Goal: Transaction & Acquisition: Purchase product/service

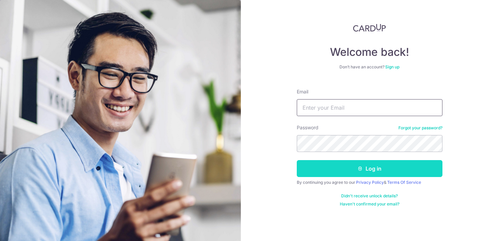
type input "[EMAIL_ADDRESS][DOMAIN_NAME]"
click at [326, 169] on button "Log in" at bounding box center [370, 168] width 146 height 17
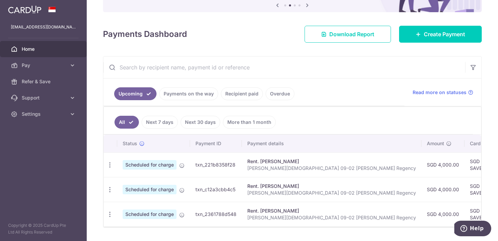
scroll to position [76, 0]
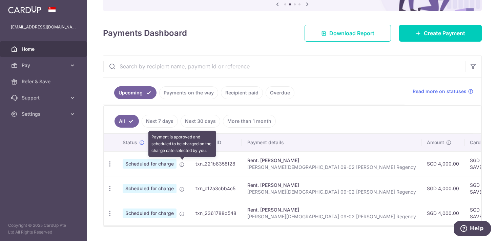
click at [181, 163] on icon at bounding box center [181, 164] width 5 height 5
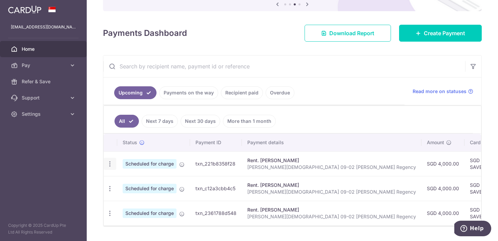
click at [107, 166] on icon "button" at bounding box center [109, 164] width 7 height 7
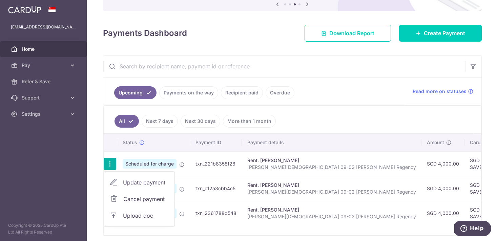
click at [129, 183] on span "Update payment" at bounding box center [146, 183] width 46 height 8
radio input "true"
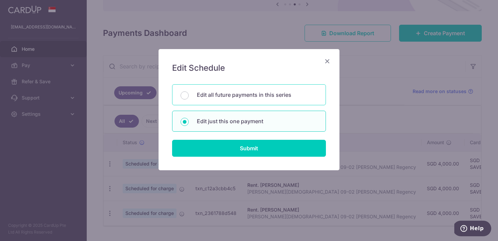
click at [198, 102] on div "Edit all future payments in this series" at bounding box center [249, 94] width 154 height 21
radio input "true"
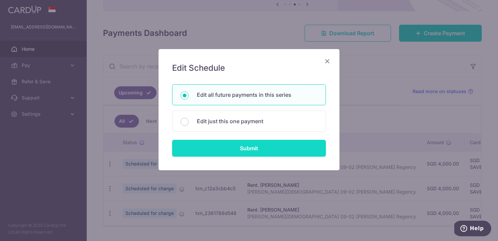
click at [202, 144] on input "Submit" at bounding box center [249, 148] width 154 height 17
radio input "true"
type input "4,000.00"
type input "Himanshu Jain 09-02 Wilkie Regency"
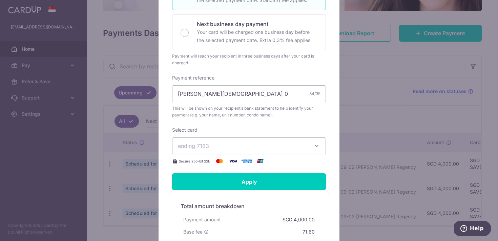
scroll to position [172, 0]
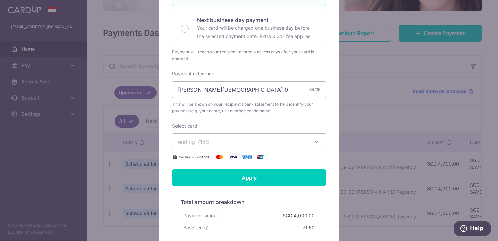
click at [292, 143] on span "ending 7183" at bounding box center [243, 142] width 130 height 8
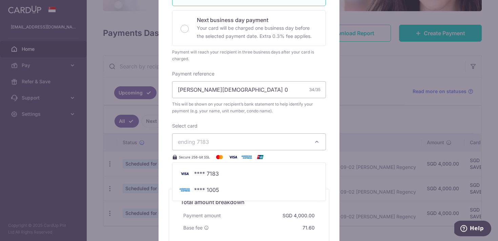
click at [312, 124] on div "Select card ending 7183 **** 7183 **** 1005 Secure 256-bit SSL" at bounding box center [249, 142] width 154 height 39
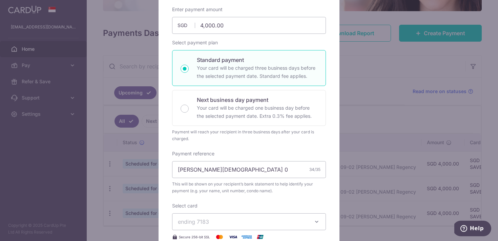
scroll to position [20, 0]
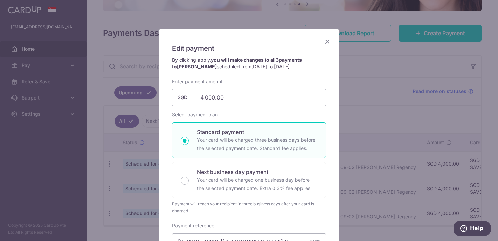
click at [330, 42] on icon "Close" at bounding box center [327, 41] width 8 height 8
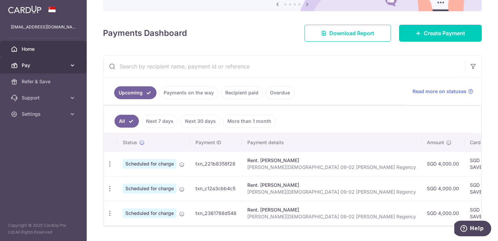
click at [55, 66] on span "Pay" at bounding box center [44, 65] width 45 height 7
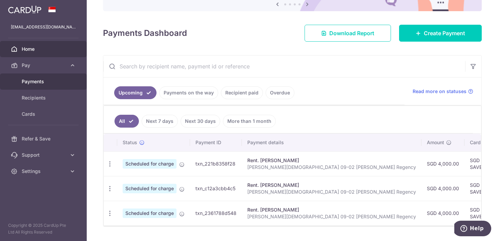
click at [47, 82] on span "Payments" at bounding box center [44, 81] width 45 height 7
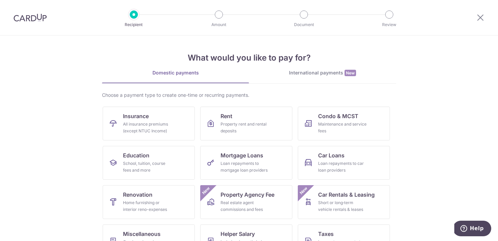
scroll to position [0, 0]
click at [480, 16] on icon at bounding box center [481, 17] width 8 height 8
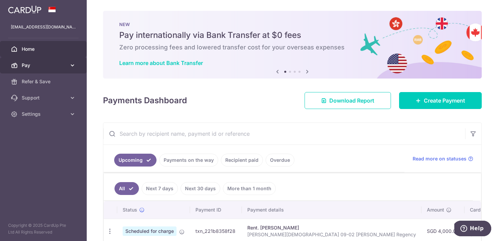
click at [49, 61] on link "Pay" at bounding box center [43, 65] width 87 height 16
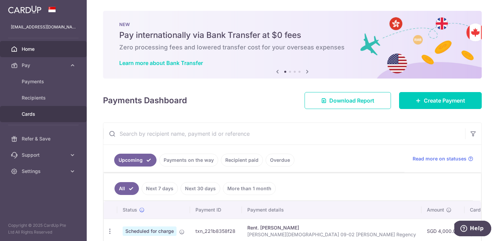
click at [44, 108] on link "Cards" at bounding box center [43, 114] width 87 height 16
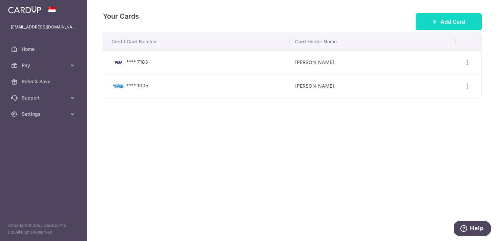
click at [450, 29] on button "Add Card" at bounding box center [449, 21] width 66 height 17
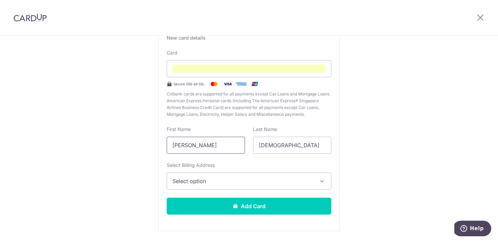
scroll to position [59, 0]
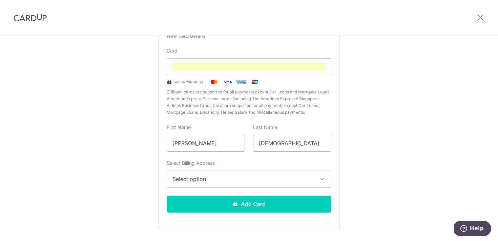
click at [248, 177] on span "Select option" at bounding box center [243, 179] width 141 height 8
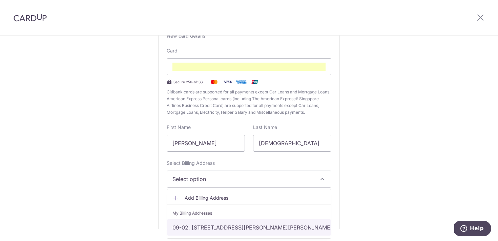
click at [226, 226] on link "09-02, 10 Wilkie Terrace, Wilkie Regency, Singapore, Singapore-228030" at bounding box center [249, 228] width 164 height 16
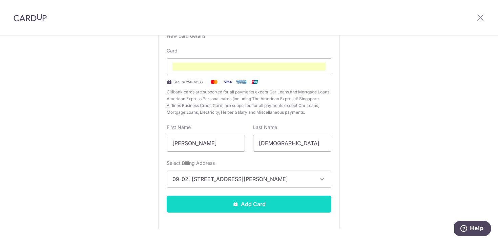
click at [258, 204] on button "Add Card" at bounding box center [249, 204] width 165 height 17
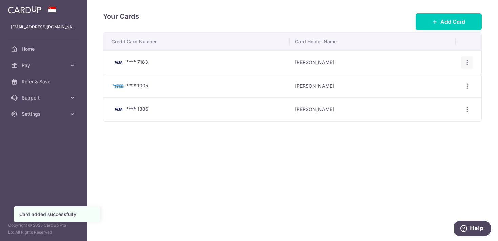
click at [468, 63] on icon "button" at bounding box center [467, 62] width 7 height 7
click at [436, 95] on span "Delete" at bounding box center [445, 98] width 46 height 8
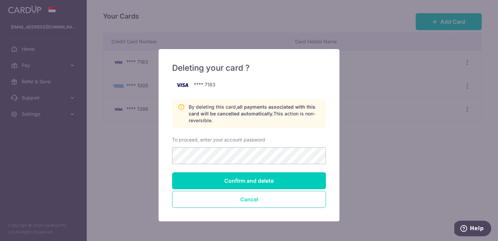
click at [313, 199] on button "Cancel" at bounding box center [249, 199] width 154 height 17
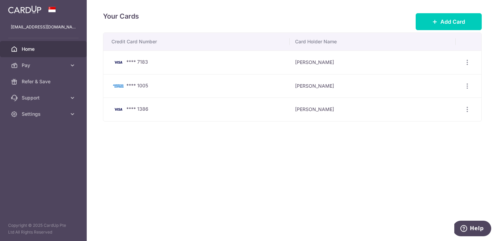
click at [40, 45] on link "Home" at bounding box center [43, 49] width 87 height 16
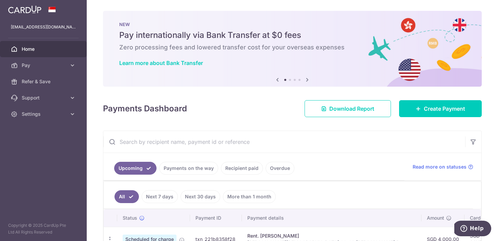
scroll to position [93, 0]
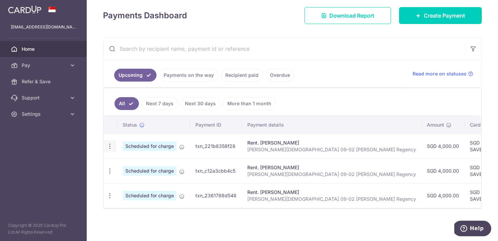
click at [112, 145] on icon "button" at bounding box center [109, 146] width 7 height 7
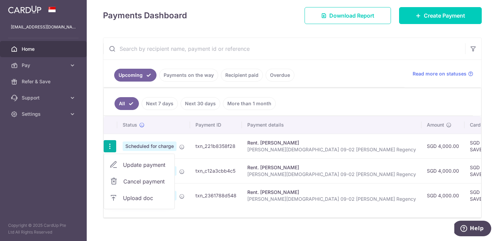
click at [156, 167] on span "Update payment" at bounding box center [146, 165] width 46 height 8
radio input "true"
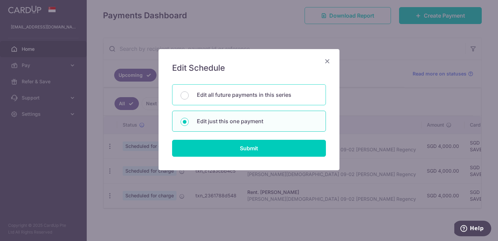
click at [248, 99] on div "Edit all future payments in this series" at bounding box center [249, 94] width 154 height 21
radio input "true"
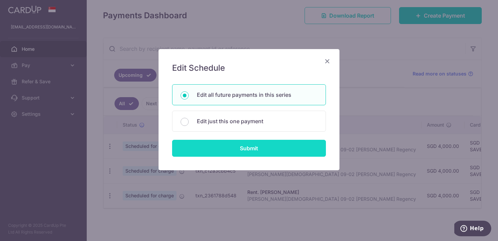
click at [240, 153] on input "Submit" at bounding box center [249, 148] width 154 height 17
radio input "true"
type input "4,000.00"
type input "[PERSON_NAME][DEMOGRAPHIC_DATA] 09-02 [PERSON_NAME] Regency"
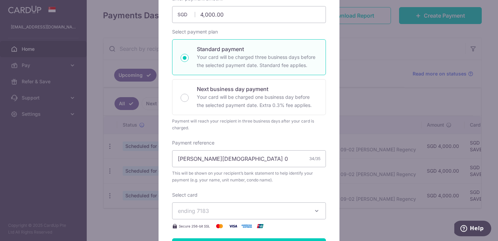
scroll to position [182, 0]
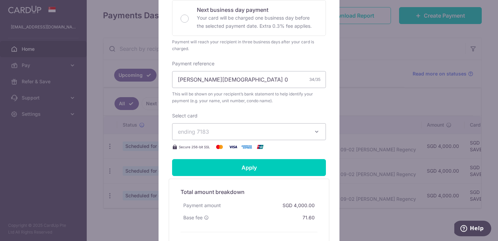
click at [258, 130] on span "ending 7183" at bounding box center [243, 132] width 130 height 8
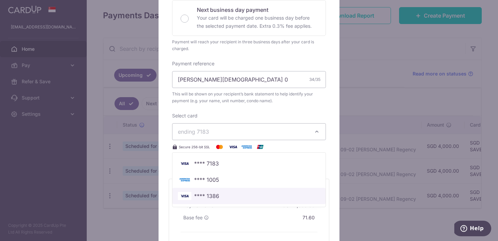
click at [226, 192] on span "**** 1386" at bounding box center [249, 196] width 142 height 8
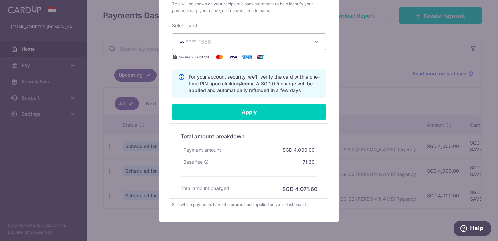
scroll to position [285, 0]
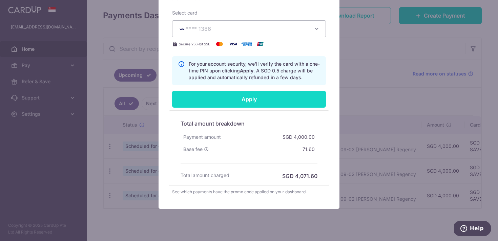
click at [305, 103] on input "Apply" at bounding box center [249, 99] width 154 height 17
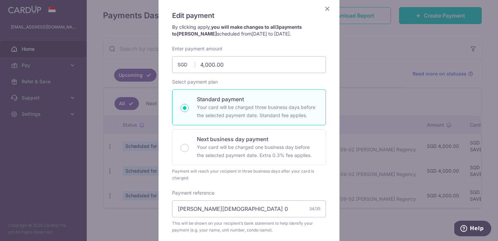
scroll to position [0, 0]
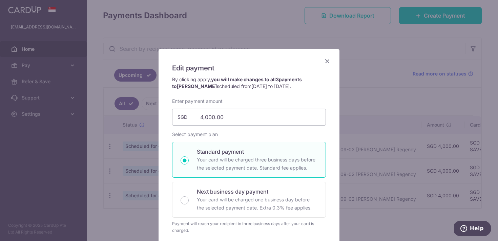
type input "Successfully Applied"
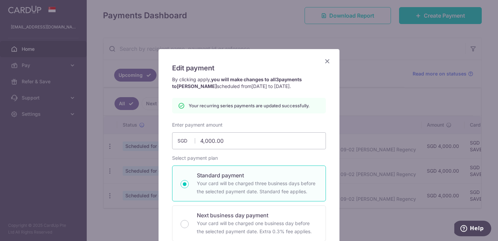
click at [326, 61] on icon "Close" at bounding box center [327, 61] width 8 height 8
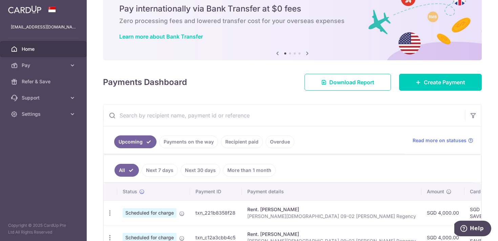
scroll to position [93, 0]
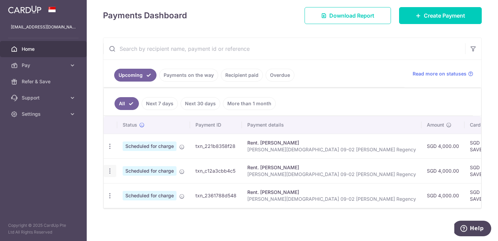
click at [110, 169] on icon "button" at bounding box center [109, 171] width 7 height 7
click at [138, 190] on span "Update payment" at bounding box center [146, 190] width 46 height 8
radio input "true"
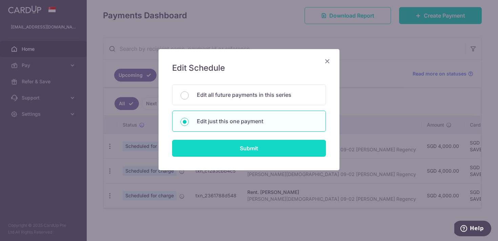
click at [233, 142] on input "Submit" at bounding box center [249, 148] width 154 height 17
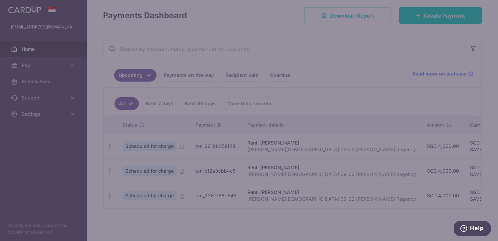
scroll to position [0, 0]
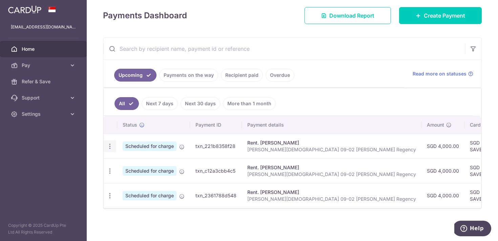
click at [107, 145] on icon "button" at bounding box center [109, 146] width 7 height 7
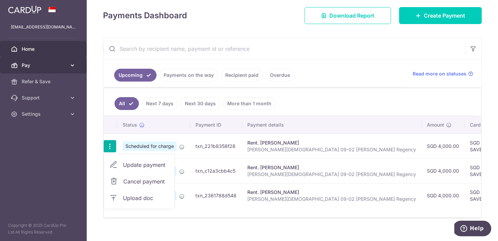
click at [56, 70] on link "Pay" at bounding box center [43, 65] width 87 height 16
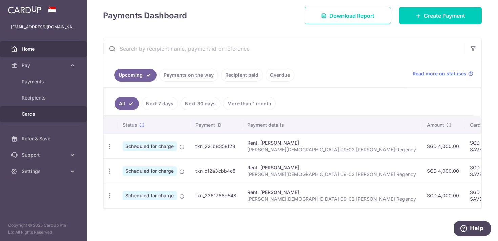
click at [39, 115] on span "Cards" at bounding box center [44, 114] width 45 height 7
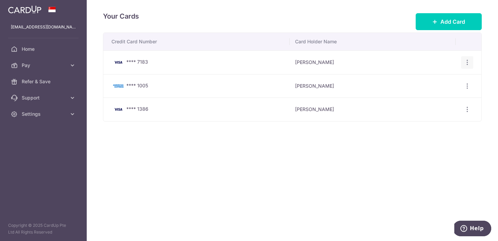
click at [466, 61] on icon "button" at bounding box center [467, 62] width 7 height 7
click at [445, 94] on span "Delete" at bounding box center [445, 98] width 46 height 8
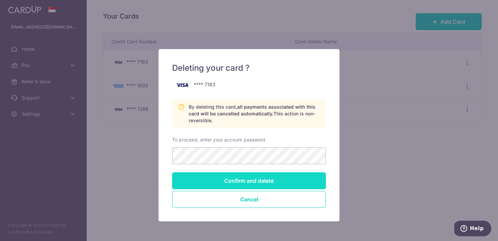
click at [260, 180] on input "Confirm and delete" at bounding box center [249, 181] width 154 height 17
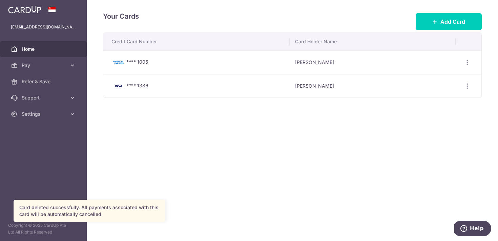
click at [32, 46] on span "Home" at bounding box center [44, 49] width 45 height 7
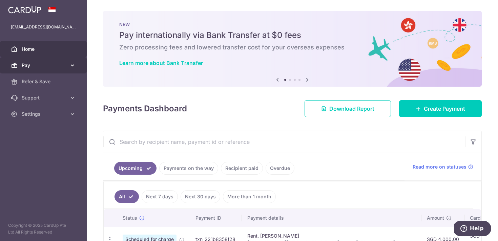
click at [37, 69] on link "Pay" at bounding box center [43, 65] width 87 height 16
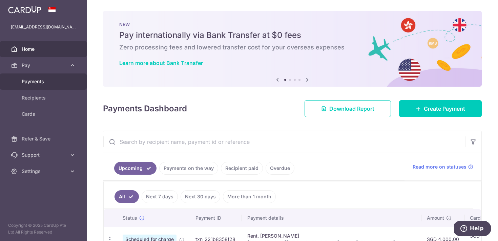
click at [46, 79] on span "Payments" at bounding box center [44, 81] width 45 height 7
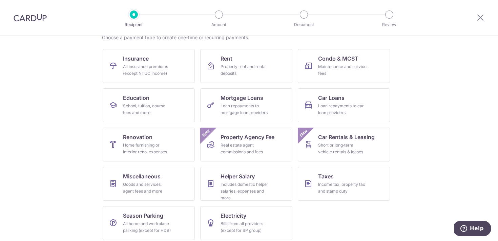
scroll to position [62, 0]
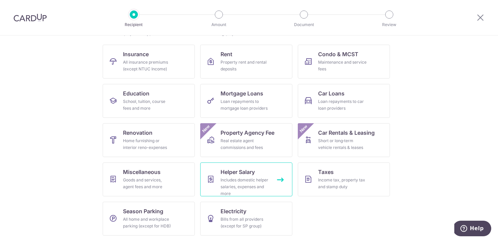
click at [256, 177] on div "Includes domestic helper salaries, expenses and more" at bounding box center [245, 187] width 49 height 20
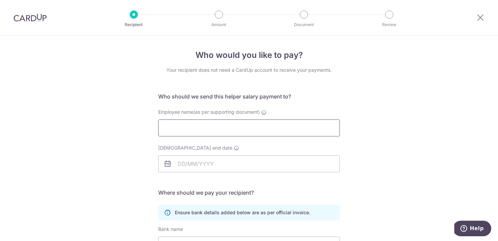
click at [255, 133] on input "Employee name(as per supporting document)" at bounding box center [249, 128] width 182 height 17
paste input "sheela mae faro saet"
type input "Sheela Mae Faro Saet"
click at [259, 170] on input "Employment contract end date" at bounding box center [249, 164] width 182 height 17
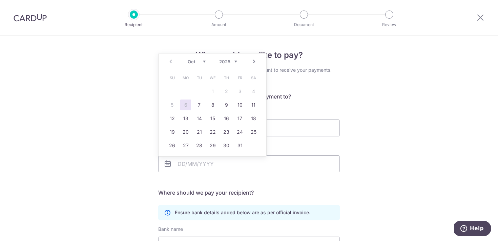
click at [234, 63] on select "2025 2026 2027 2028 2029 2030 2031 2032 2033 2034 2035" at bounding box center [228, 61] width 18 height 5
click at [226, 62] on select "2025 2026 2027 2028 2029 2030 2031 2032 2033 2034 2035 2036" at bounding box center [228, 61] width 18 height 5
click at [190, 59] on select "Jan Feb Mar Apr May Jun Jul Aug Sep Oct Nov Dec" at bounding box center [197, 61] width 18 height 5
click at [202, 133] on link "22" at bounding box center [199, 132] width 11 height 11
type input "22/12/2026"
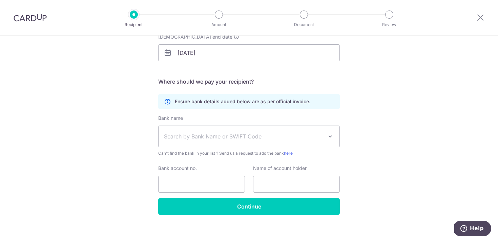
scroll to position [112, 0]
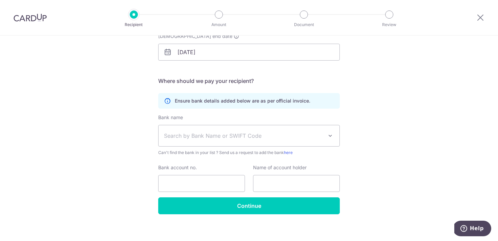
click at [310, 141] on span "Search by Bank Name or SWIFT Code" at bounding box center [249, 135] width 181 height 21
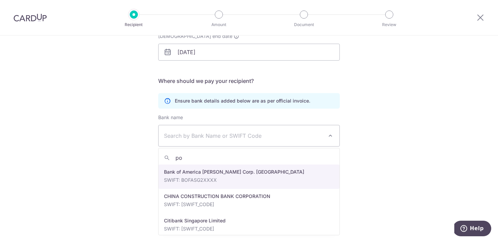
type input "pos"
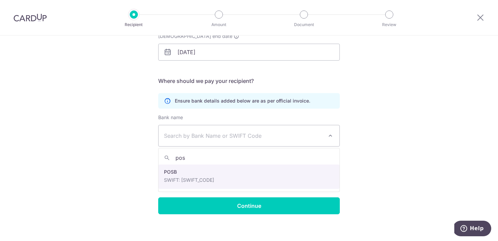
select select "19"
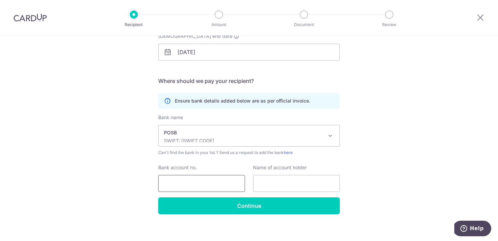
click at [213, 184] on input "Bank account no." at bounding box center [201, 183] width 87 height 17
type input "455221803"
click at [261, 188] on input "text" at bounding box center [296, 183] width 87 height 17
paste input "sheela mae faro saet"
click at [280, 184] on input "Sheela mae faro saet" at bounding box center [296, 183] width 87 height 17
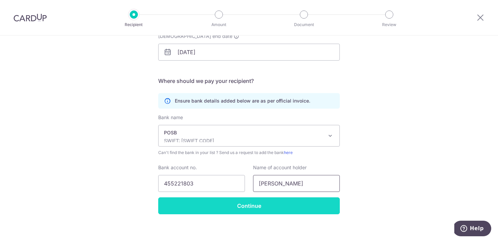
type input "Sheela Mae Faro Saet"
click at [287, 210] on input "Continue" at bounding box center [249, 206] width 182 height 17
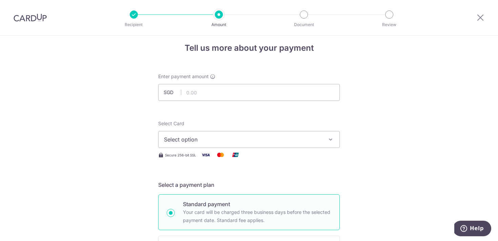
scroll to position [6, 0]
click at [268, 146] on button "Select option" at bounding box center [249, 140] width 182 height 17
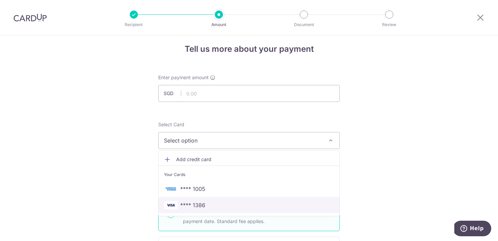
click at [222, 208] on span "**** 1386" at bounding box center [249, 205] width 170 height 8
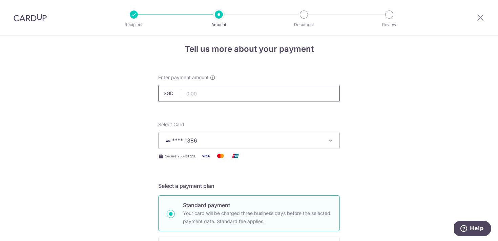
click at [279, 89] on input "text" at bounding box center [249, 93] width 182 height 17
type input "550.00"
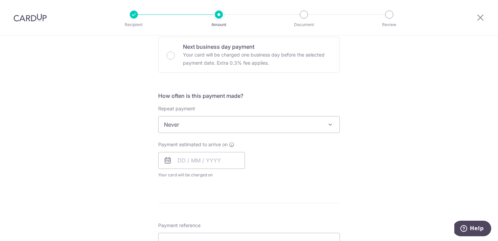
scroll to position [207, 0]
click at [304, 126] on span "Never" at bounding box center [249, 124] width 181 height 16
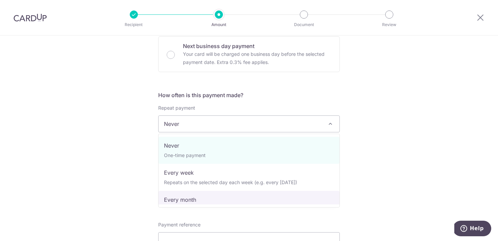
select select "3"
type input "22/12/2026"
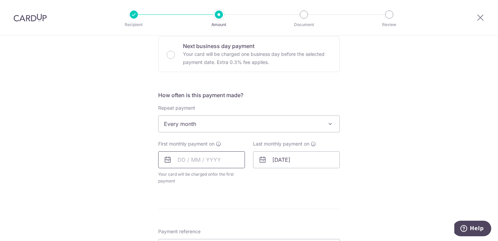
click at [173, 162] on input "text" at bounding box center [201, 160] width 87 height 17
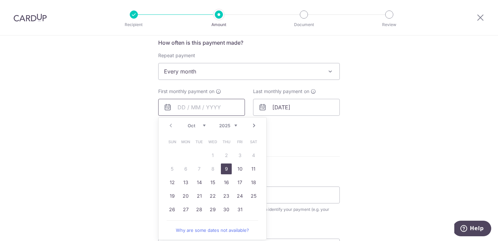
scroll to position [260, 0]
click at [227, 194] on link "23" at bounding box center [226, 195] width 11 height 11
type input "23/10/2025"
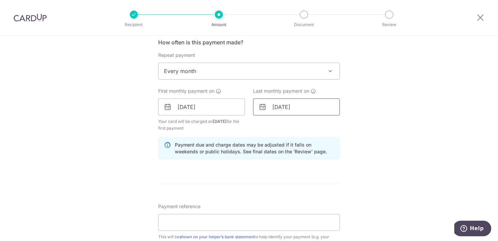
click at [274, 108] on input "22/12/2026" at bounding box center [296, 107] width 87 height 17
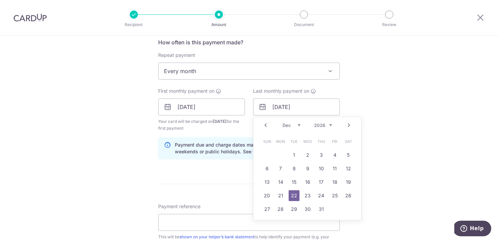
click at [266, 124] on link "Prev" at bounding box center [266, 125] width 8 height 8
click at [281, 192] on link "23" at bounding box center [280, 195] width 11 height 11
type input "23/11/2026"
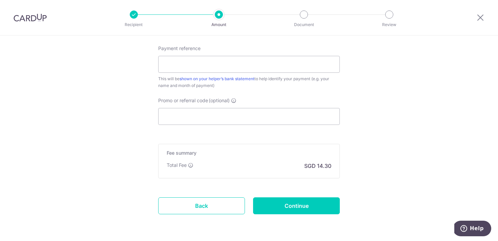
scroll to position [421, 0]
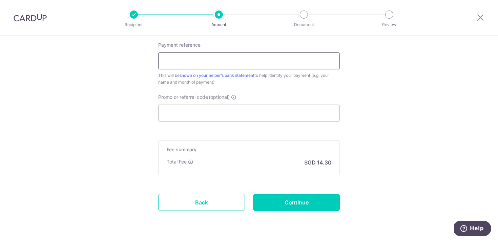
click at [268, 66] on input "Payment reference" at bounding box center [249, 61] width 182 height 17
click at [308, 67] on input "Payment reference" at bounding box center [249, 61] width 182 height 17
type input "Helper Salary"
click at [286, 118] on input "Promo or referral code (optional)" at bounding box center [249, 113] width 182 height 17
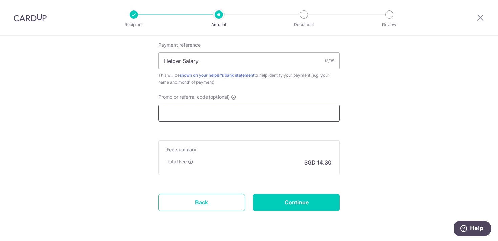
paste input "OFF225"
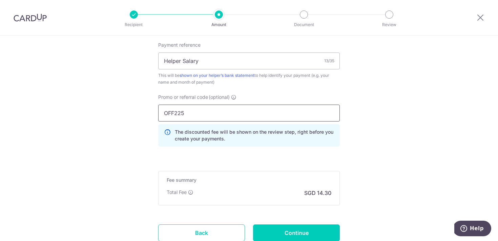
type input "OFF225"
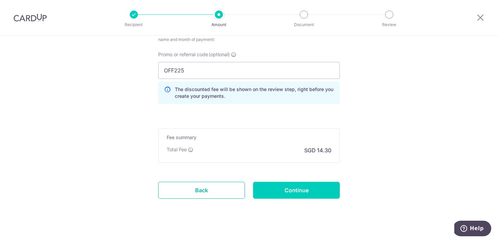
scroll to position [472, 0]
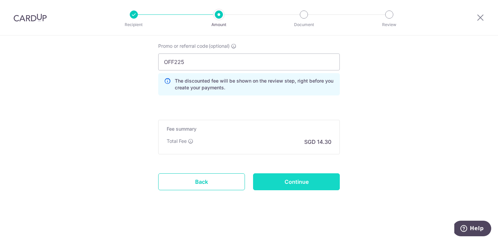
click at [294, 181] on input "Continue" at bounding box center [296, 182] width 87 height 17
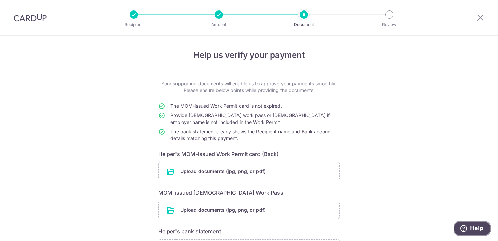
click at [467, 226] on icon "Help" at bounding box center [464, 228] width 7 height 7
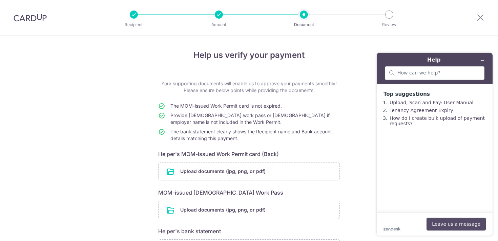
click at [455, 225] on button "Leave us a message" at bounding box center [456, 224] width 59 height 13
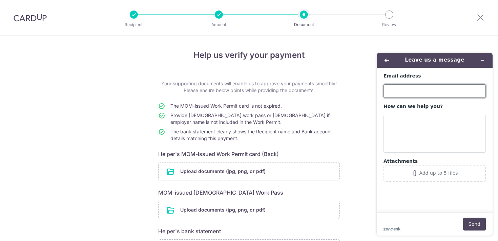
click at [411, 90] on input "Email address" at bounding box center [435, 91] width 102 height 14
type input "[EMAIL_ADDRESS][DOMAIN_NAME]"
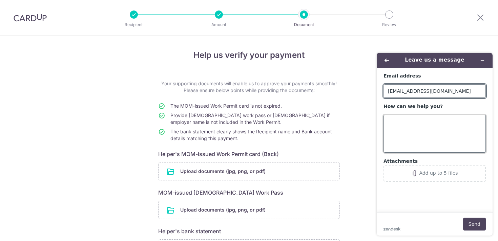
click at [414, 132] on textarea "How can we help you?" at bounding box center [435, 134] width 102 height 38
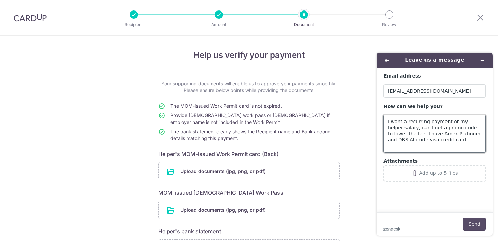
type textarea "I want a recurring payment or my helper salary, can I get a promo code to lower…"
click at [475, 226] on button "Send" at bounding box center [474, 224] width 23 height 13
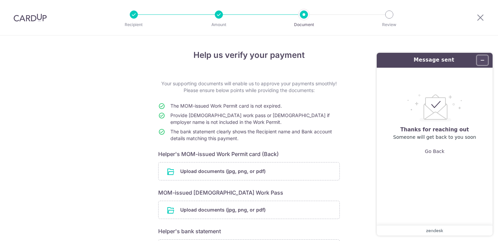
click at [484, 64] on button "Minimize widget" at bounding box center [482, 60] width 11 height 9
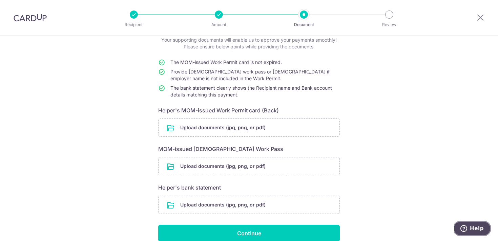
scroll to position [63, 0]
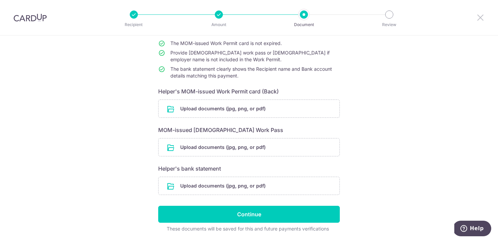
click at [480, 20] on icon at bounding box center [481, 17] width 8 height 8
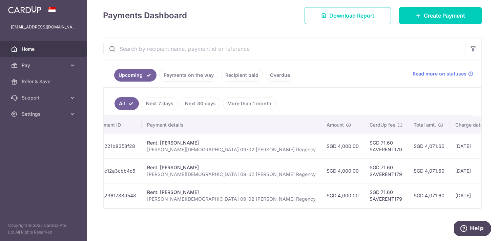
scroll to position [0, 116]
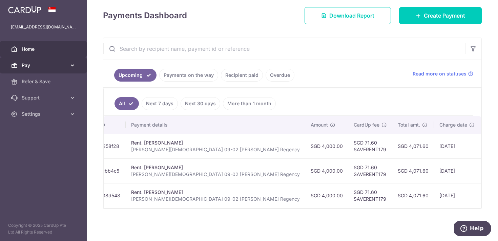
click at [36, 59] on link "Pay" at bounding box center [43, 65] width 87 height 16
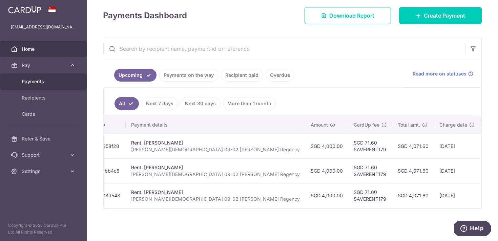
click at [44, 82] on span "Payments" at bounding box center [44, 81] width 45 height 7
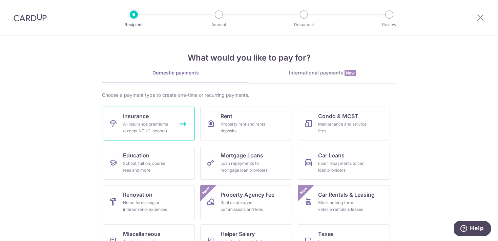
scroll to position [62, 0]
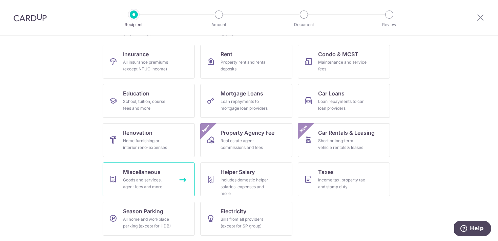
click at [180, 174] on link "Miscellaneous Goods and services, agent fees and more" at bounding box center [149, 180] width 92 height 34
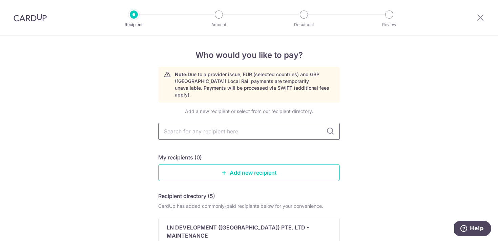
click at [241, 128] on input "text" at bounding box center [249, 131] width 182 height 17
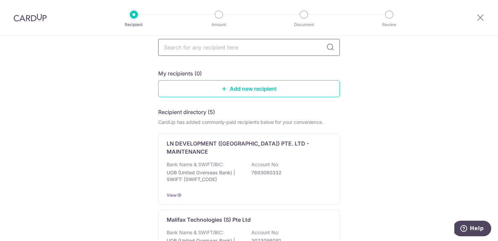
scroll to position [85, 0]
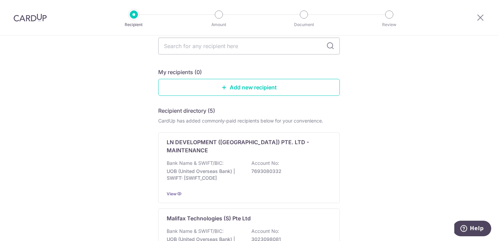
click at [309, 107] on div "Recipient directory (5)" at bounding box center [249, 111] width 182 height 8
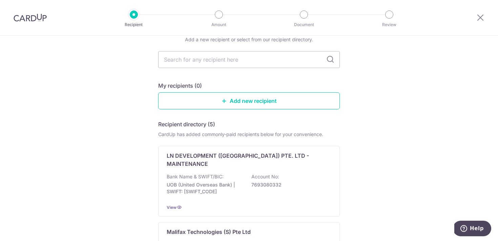
scroll to position [0, 0]
